Goal: Task Accomplishment & Management: Understand process/instructions

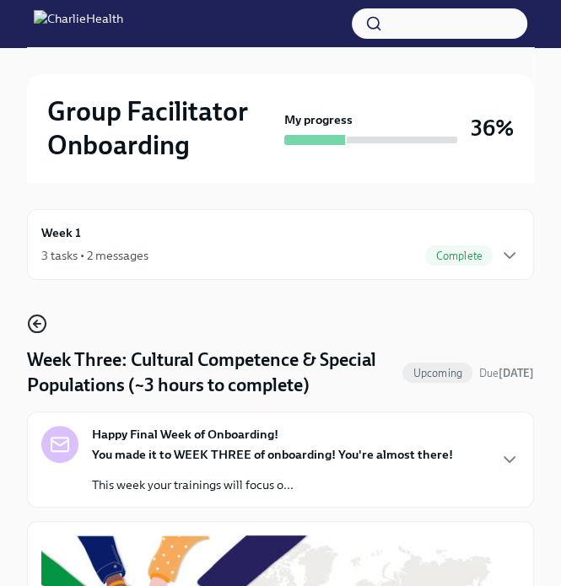
click at [35, 320] on icon "button" at bounding box center [35, 323] width 3 height 7
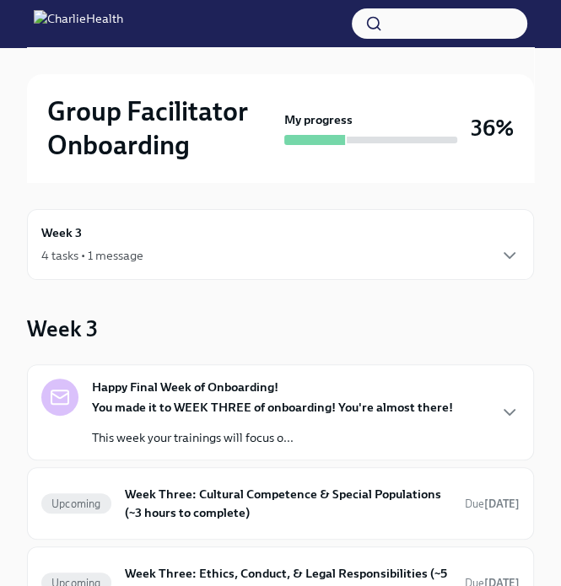
click at [156, 231] on div "Week 3 4 tasks • 1 message" at bounding box center [280, 245] width 478 height 42
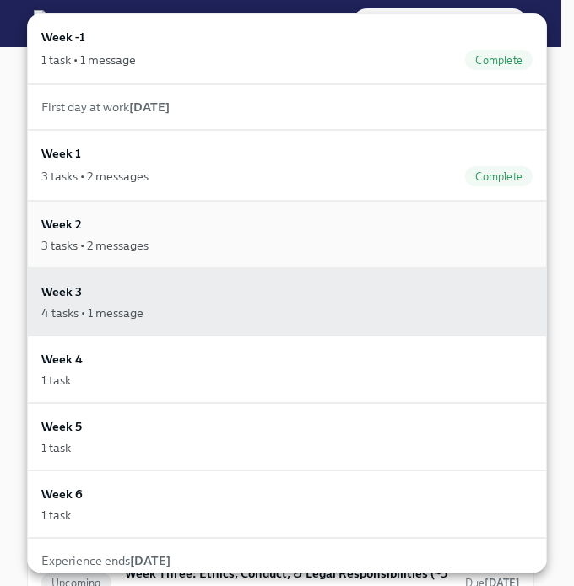
click at [147, 225] on div "Week 2 3 tasks • 2 messages" at bounding box center [286, 234] width 491 height 39
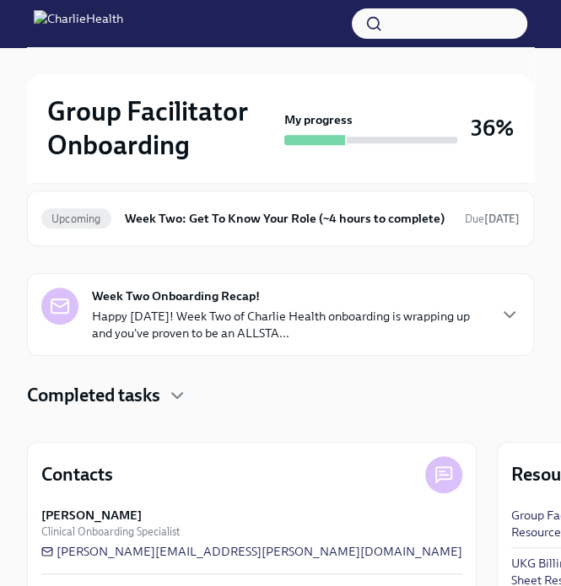
scroll to position [277, 0]
click at [213, 249] on div "Happy Week Two! You made it to Week Two of onboarding! Congrats! If you haven't…" at bounding box center [280, 222] width 507 height 268
click at [209, 217] on h6 "Week Two: Get To Know Your Role (~4 hours to complete)" at bounding box center [288, 218] width 326 height 19
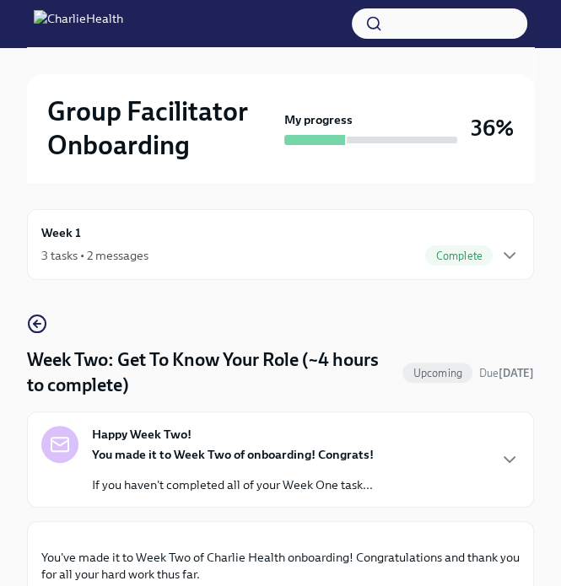
click at [196, 241] on div "Week 1 3 tasks • 2 messages Complete" at bounding box center [280, 245] width 478 height 42
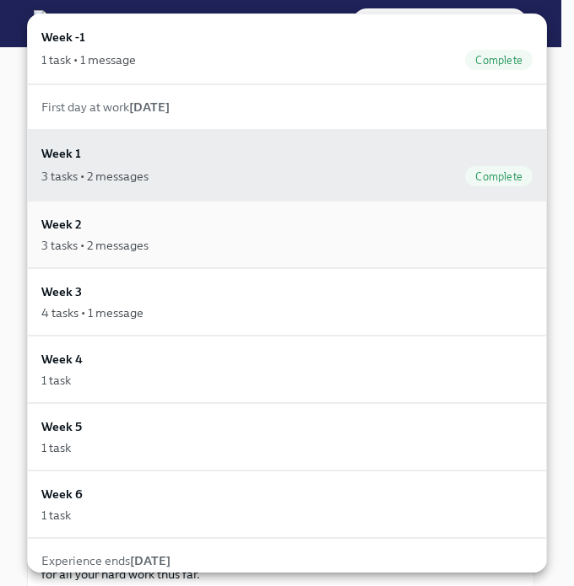
click at [144, 231] on div "Week 2 3 tasks • 2 messages" at bounding box center [286, 234] width 491 height 39
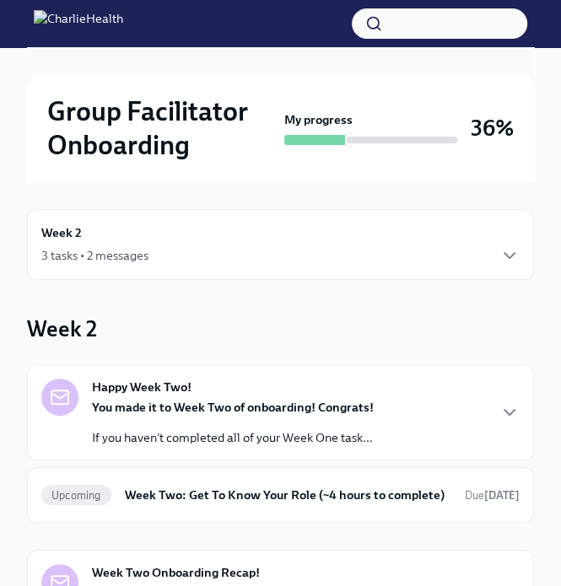
click at [197, 232] on div "Week 2 3 tasks • 2 messages" at bounding box center [280, 245] width 478 height 42
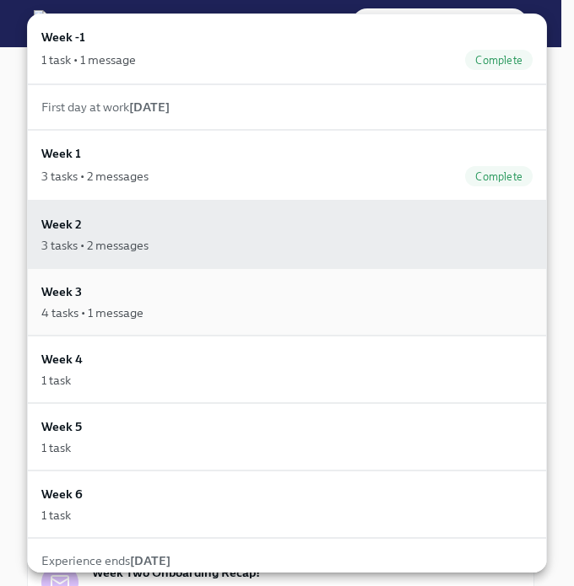
click at [132, 305] on div "4 tasks • 1 message" at bounding box center [92, 312] width 102 height 17
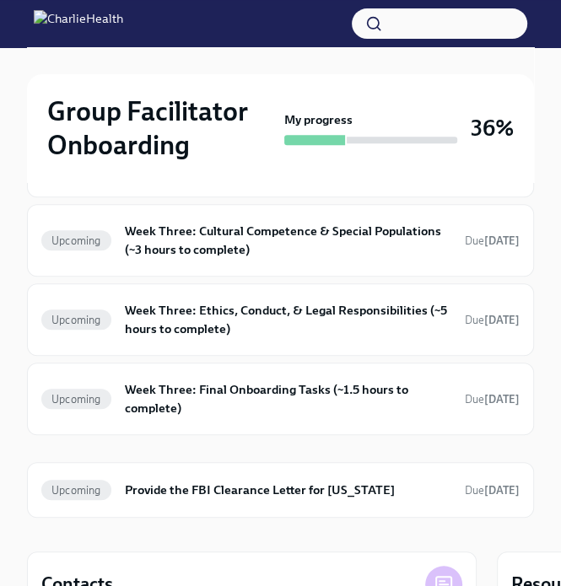
scroll to position [263, 0]
click at [256, 224] on h6 "Week Three: Cultural Competence & Special Populations (~3 hours to complete)" at bounding box center [288, 240] width 326 height 37
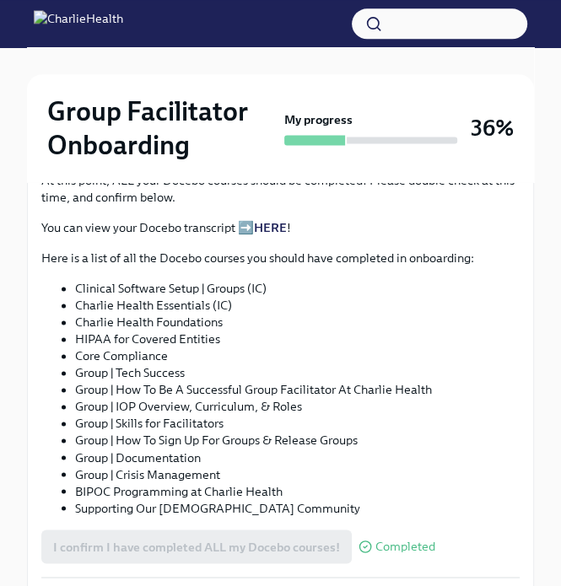
scroll to position [1309, 0]
